Goal: Task Accomplishment & Management: Manage account settings

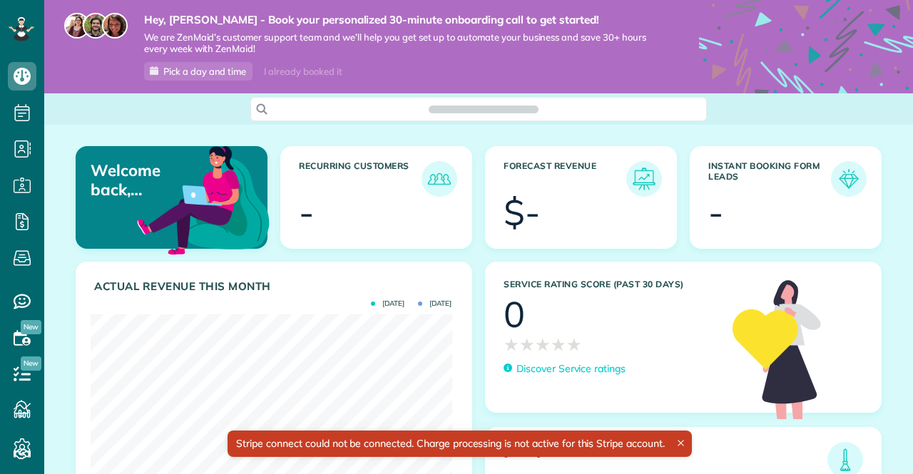
scroll to position [160, 361]
click at [384, 436] on div "Stripe connect could not be connected. Charge processing is not active for this…" at bounding box center [458, 444] width 463 height 26
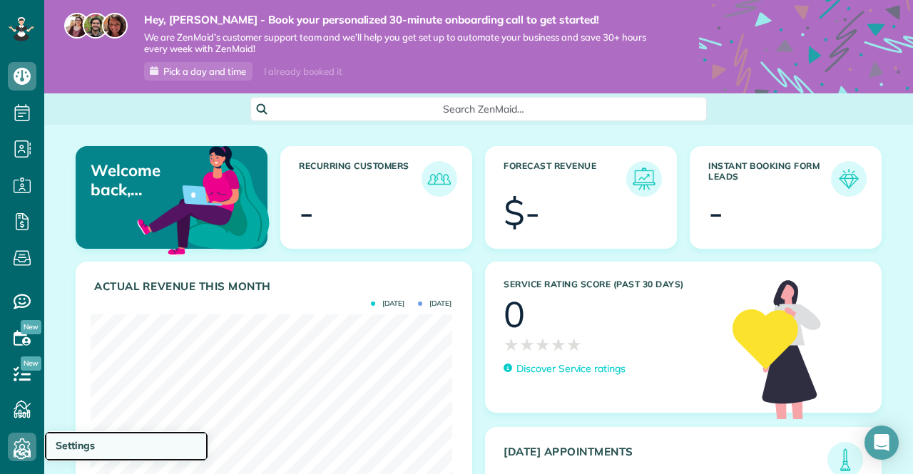
click at [73, 444] on span "Settings" at bounding box center [75, 445] width 39 height 13
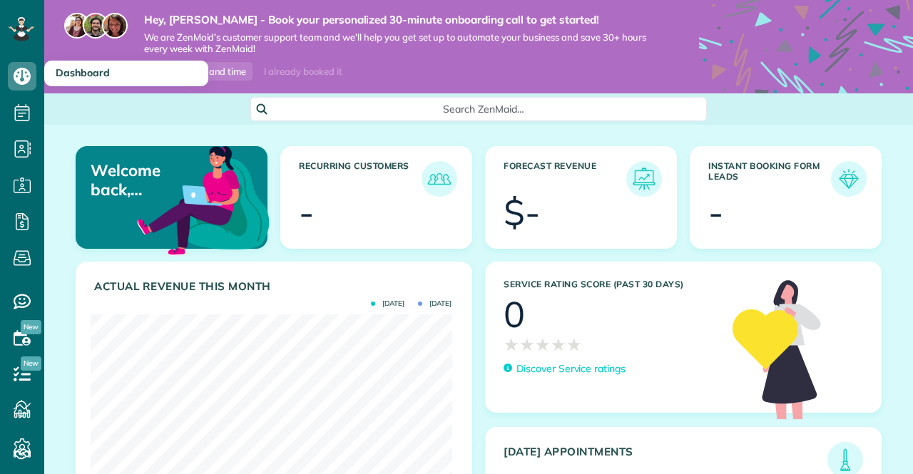
scroll to position [160, 361]
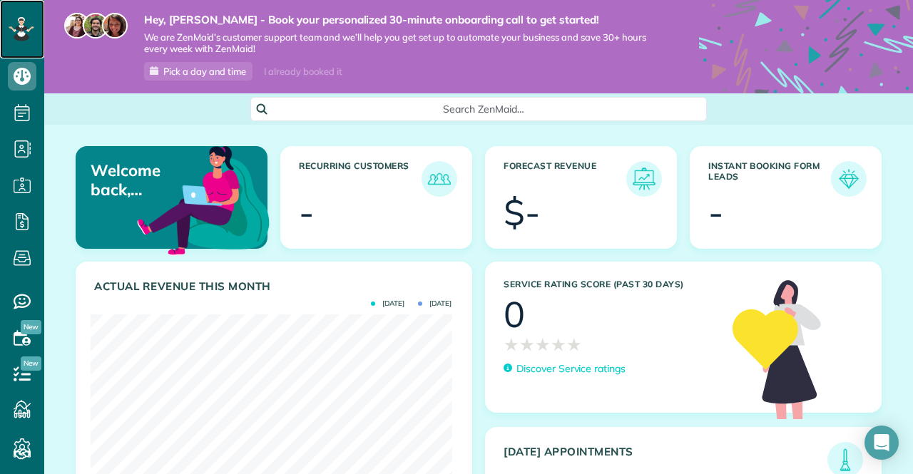
click at [14, 25] on icon at bounding box center [22, 29] width 26 height 24
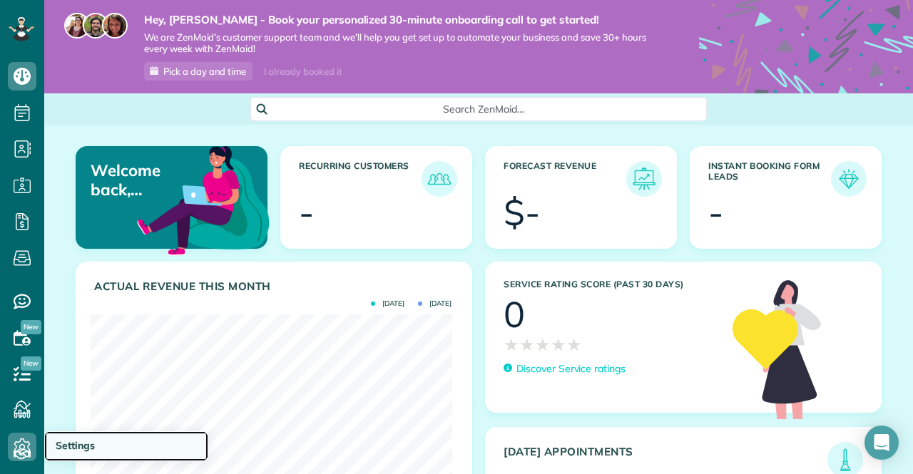
click at [70, 440] on span "Settings" at bounding box center [75, 445] width 39 height 13
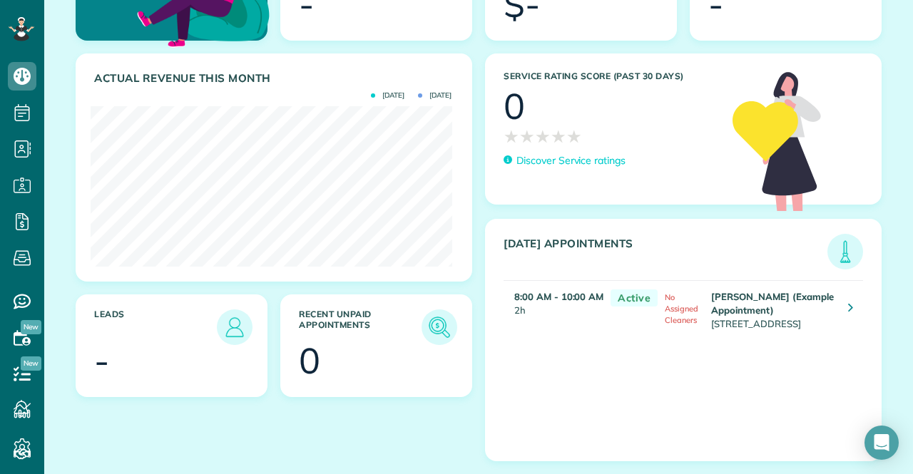
scroll to position [220, 0]
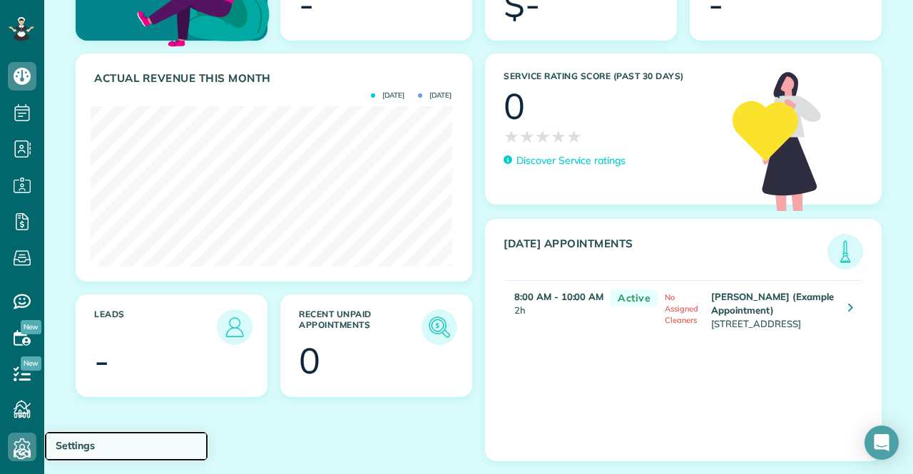
click at [78, 441] on span "Settings" at bounding box center [75, 445] width 39 height 13
